Goal: Task Accomplishment & Management: Use online tool/utility

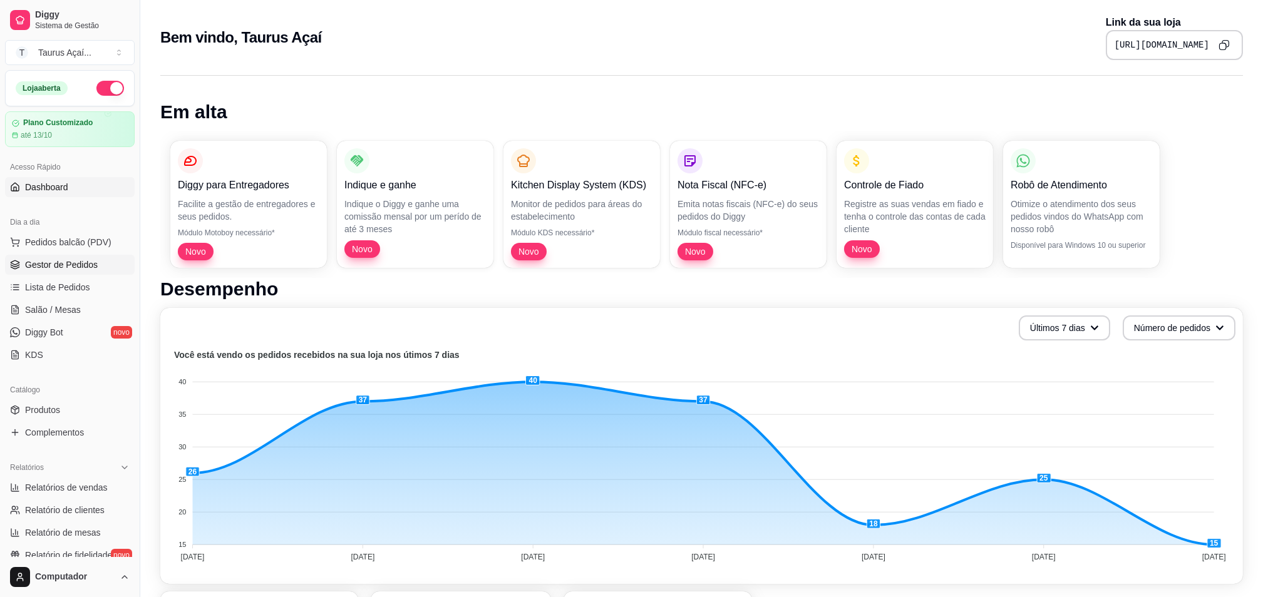
click at [41, 263] on span "Gestor de Pedidos" at bounding box center [61, 265] width 73 height 13
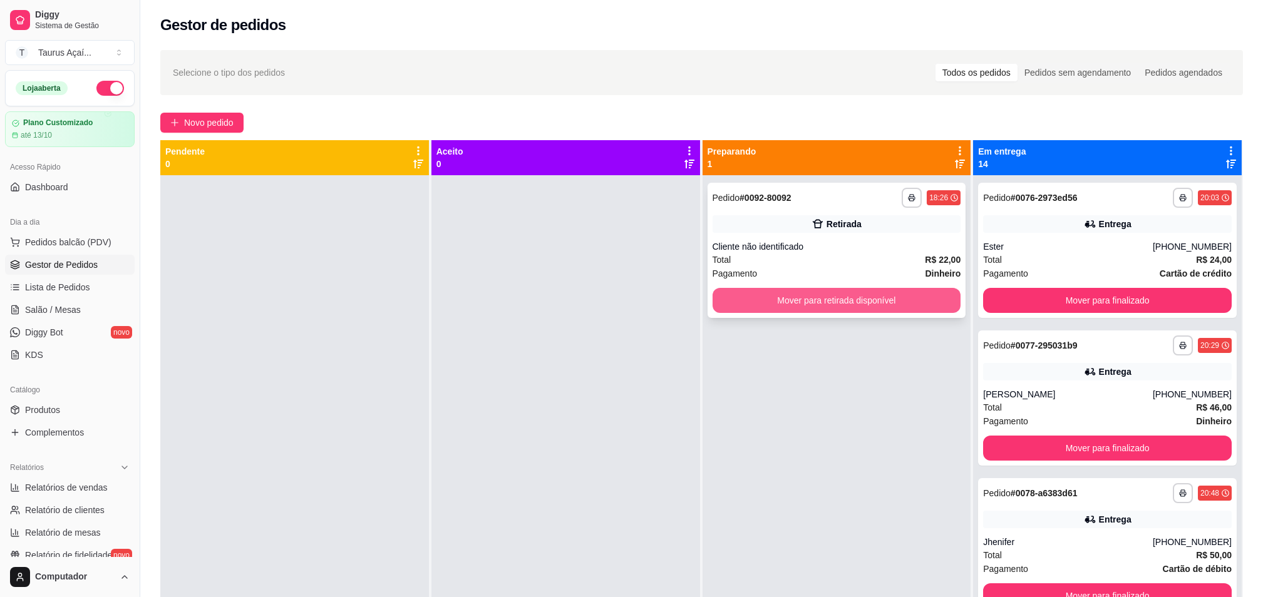
click at [768, 306] on button "Mover para retirada disponível" at bounding box center [836, 300] width 249 height 25
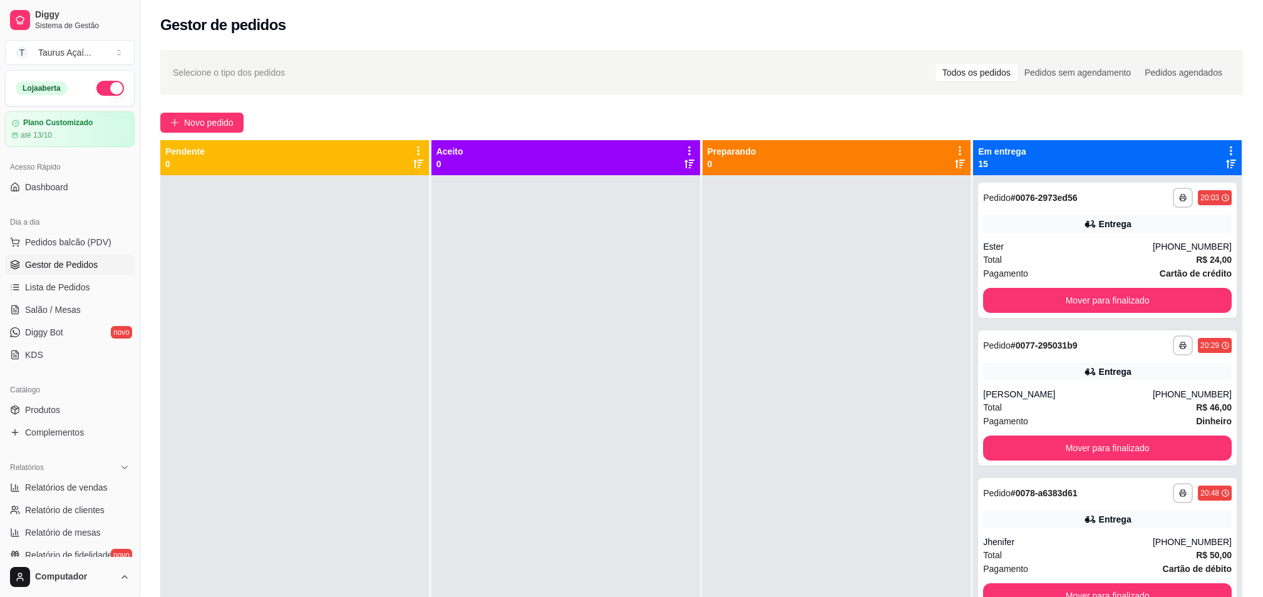
click at [1220, 143] on div "Em entrega 15" at bounding box center [1107, 157] width 269 height 35
click at [1225, 148] on icon at bounding box center [1230, 150] width 11 height 11
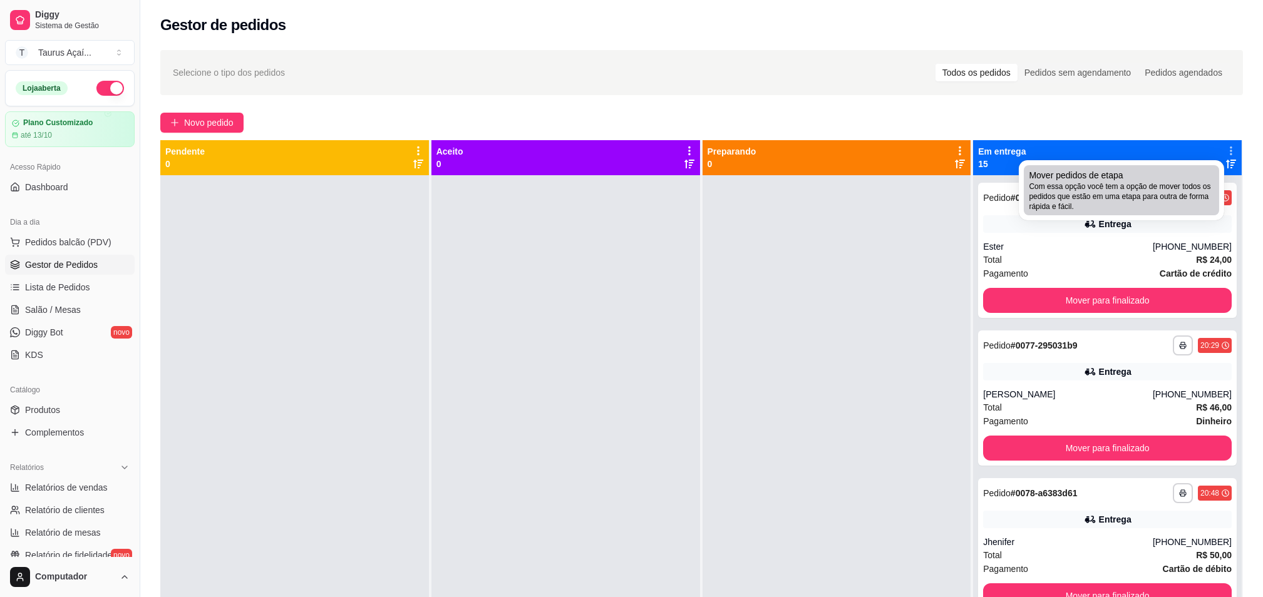
click at [1130, 201] on span "Com essa opção você tem a opção de mover todos os pedidos que estão em uma etap…" at bounding box center [1121, 197] width 185 height 30
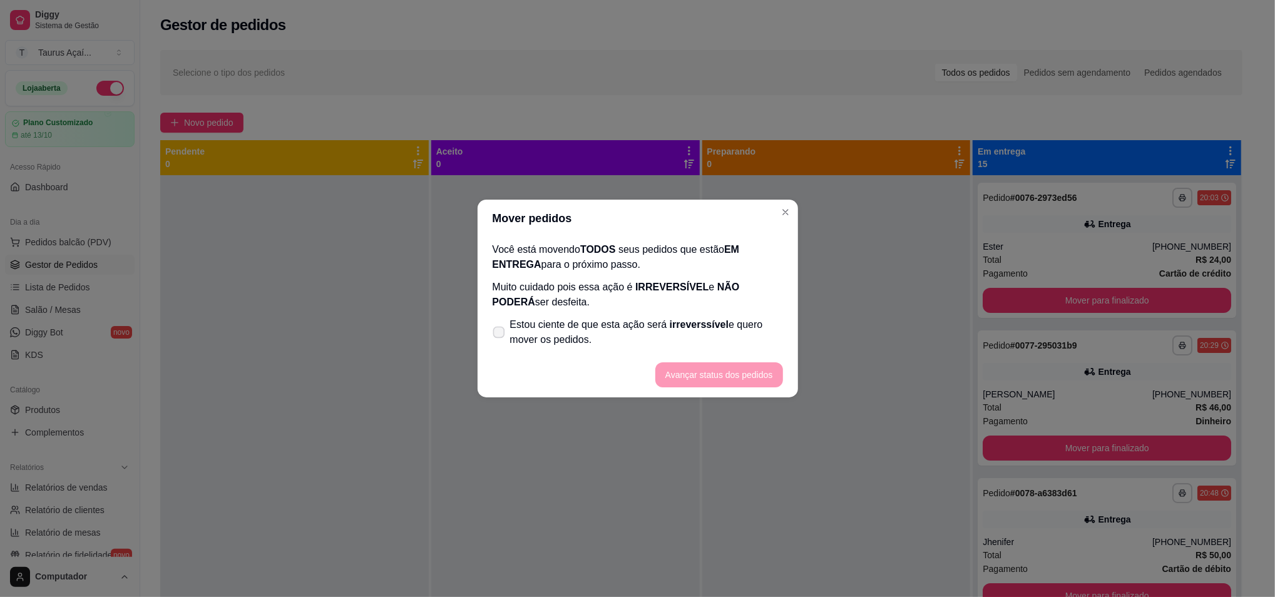
click at [513, 342] on span "Estou ciente de que esta ação será irreverssível e quero mover os pedidos." at bounding box center [646, 332] width 273 height 30
click at [500, 342] on input "Estou ciente de que esta ação será irreverssível e quero mover os pedidos." at bounding box center [496, 339] width 8 height 8
click at [508, 332] on label "Estou ciente de que esta ação será irreverssível e quero mover os pedidos." at bounding box center [638, 332] width 300 height 40
click at [500, 335] on input "Estou ciente de que esta ação será irreverssível e quero mover os pedidos." at bounding box center [496, 339] width 8 height 8
click at [507, 331] on label "Estou ciente de que esta ação será irreverssível e quero mover os pedidos." at bounding box center [638, 332] width 300 height 40
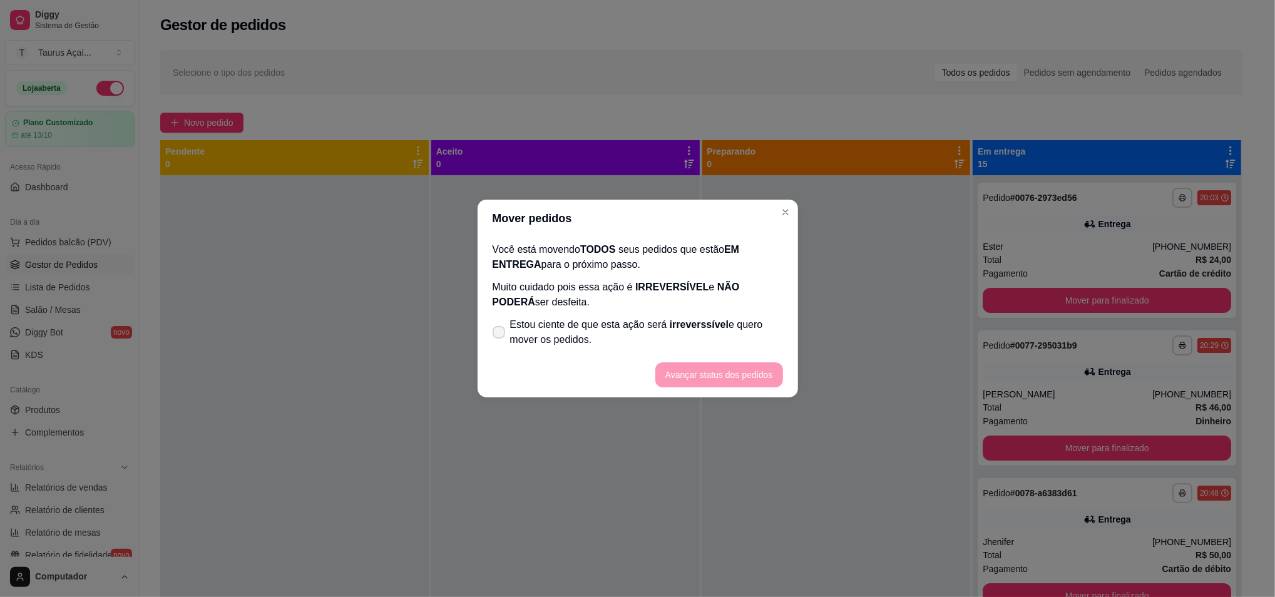
click at [500, 335] on input "Estou ciente de que esta ação será irreverssível e quero mover os pedidos." at bounding box center [496, 339] width 8 height 8
checkbox input "true"
click at [672, 363] on button "Avançar status dos pedidos" at bounding box center [719, 375] width 124 height 24
click at [739, 376] on button "Avançar status dos pedidos" at bounding box center [719, 374] width 128 height 25
